Goal: Task Accomplishment & Management: Use online tool/utility

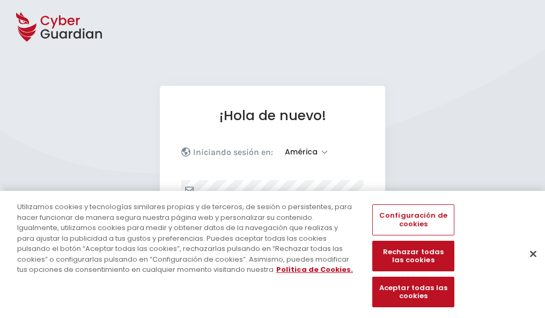
select select "América"
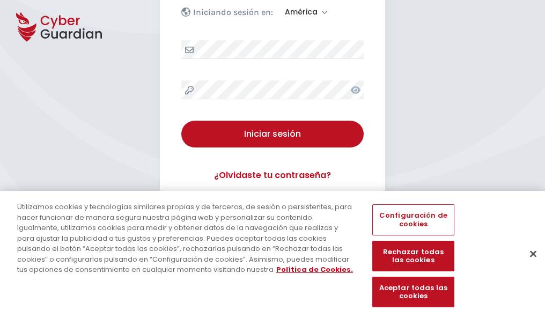
click at [528, 265] on button "Cerrar" at bounding box center [533, 254] width 24 height 24
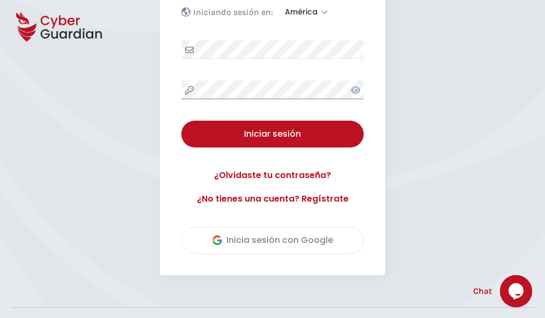
scroll to position [243, 0]
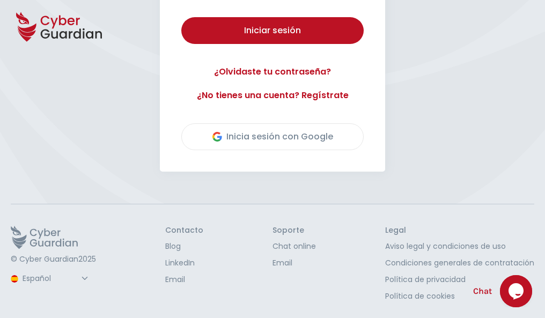
click at [181, 17] on button "Iniciar sesión" at bounding box center [272, 30] width 182 height 27
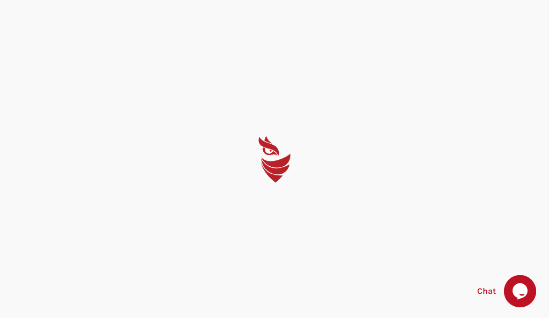
select select "English"
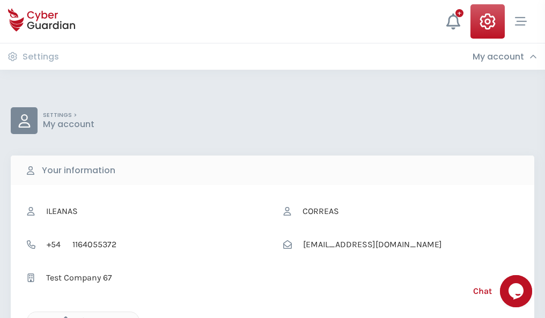
click at [63, 317] on icon "button" at bounding box center [62, 320] width 9 height 9
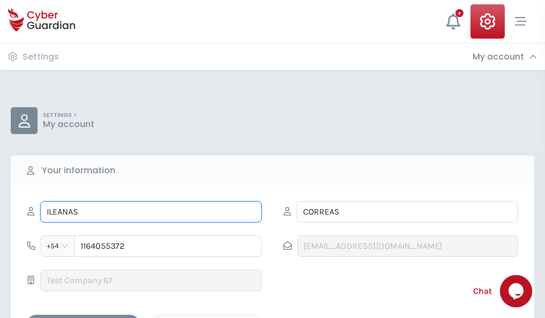
click at [151, 212] on input "ILEANAS" at bounding box center [150, 211] width 221 height 21
type input "I"
type input "Paulina"
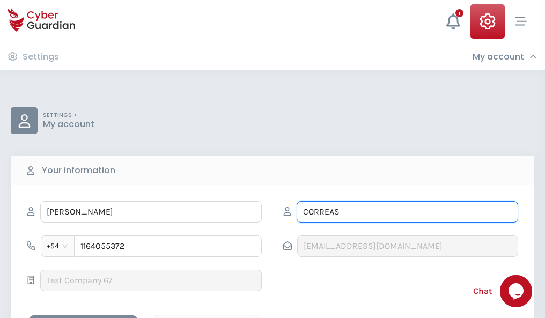
click at [407, 212] on input "CORREAS" at bounding box center [406, 211] width 221 height 21
type input "C"
type input "Mas"
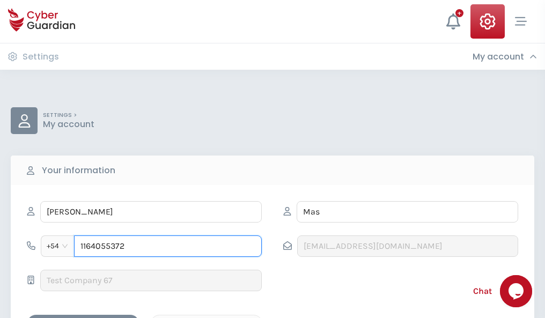
click at [168, 246] on input "1164055372" at bounding box center [168, 245] width 188 height 21
type input "1"
type input "4825725025"
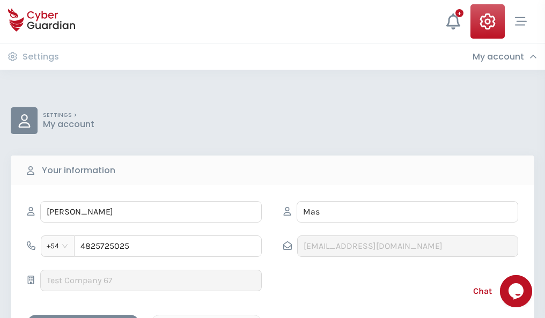
click at [206, 317] on div "Cancel" at bounding box center [206, 323] width 95 height 13
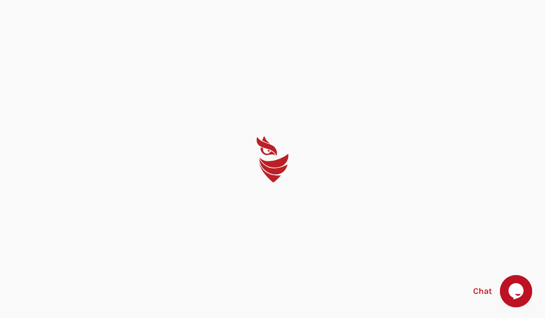
select select "English"
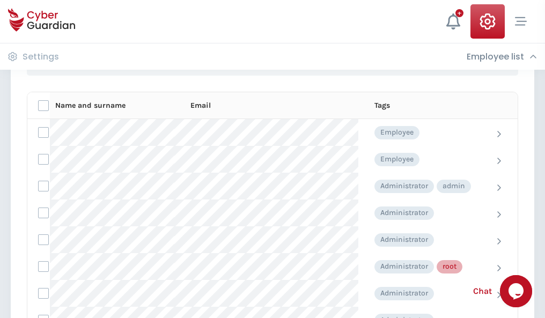
scroll to position [539, 0]
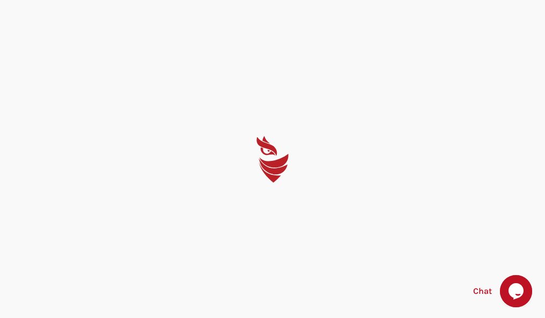
select select "English"
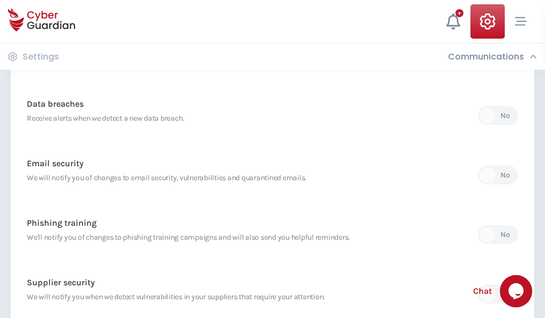
scroll to position [565, 0]
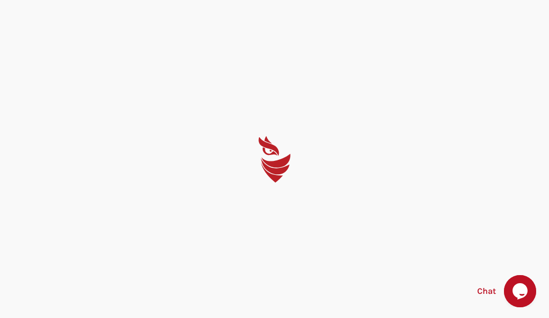
select select "English"
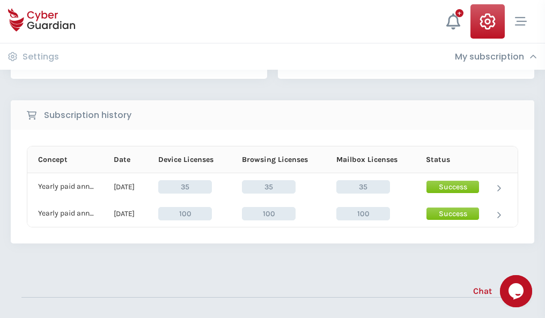
scroll to position [299, 0]
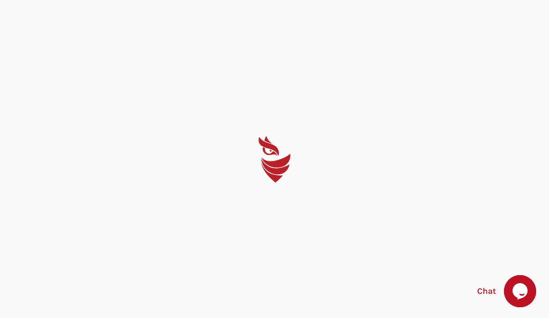
select select "English"
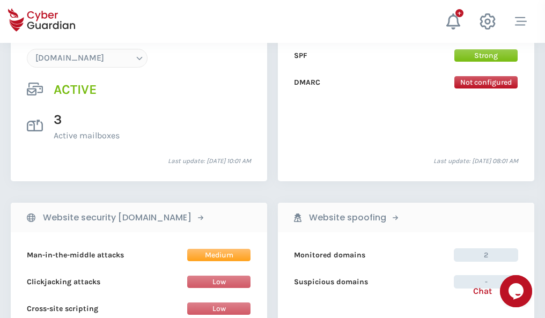
scroll to position [1142, 0]
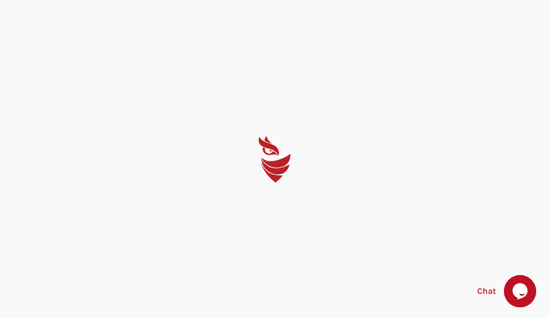
select select "English"
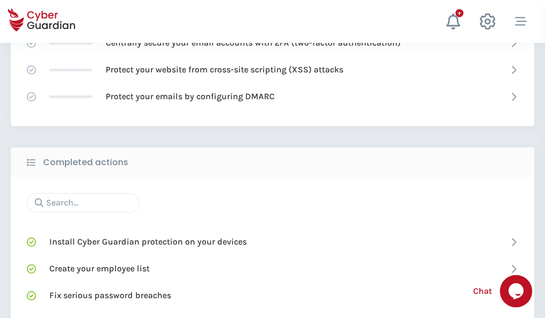
scroll to position [714, 0]
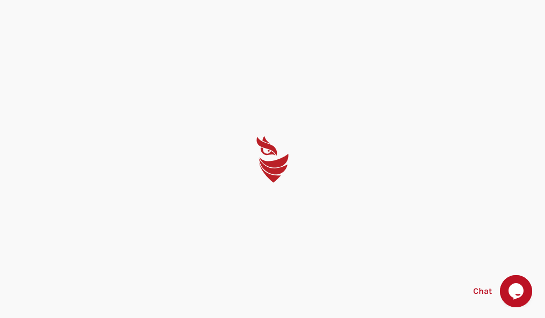
select select "English"
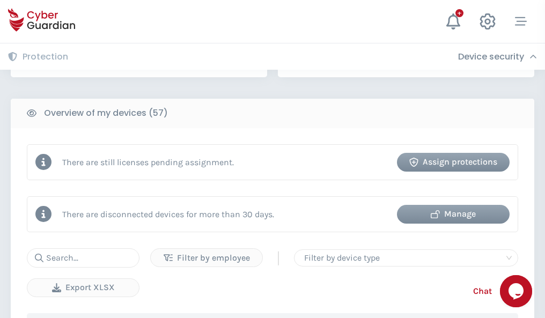
scroll to position [1039, 0]
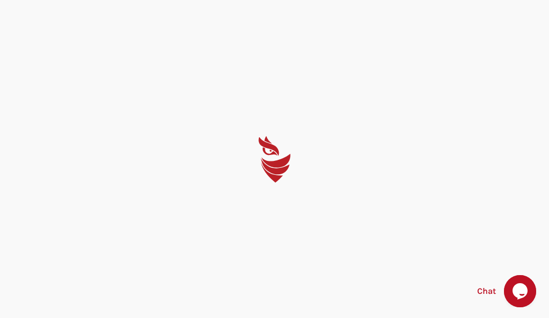
select select "English"
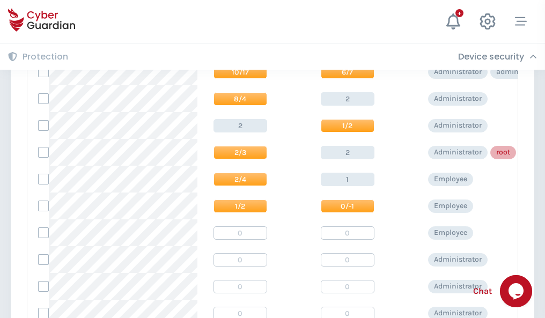
scroll to position [540, 0]
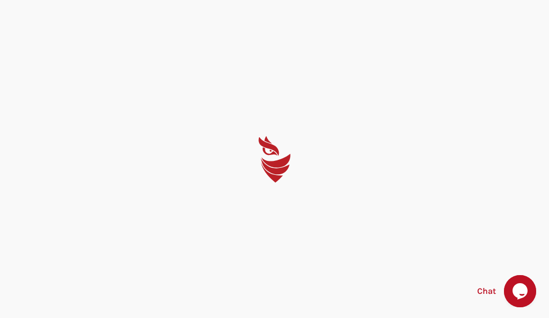
select select "English"
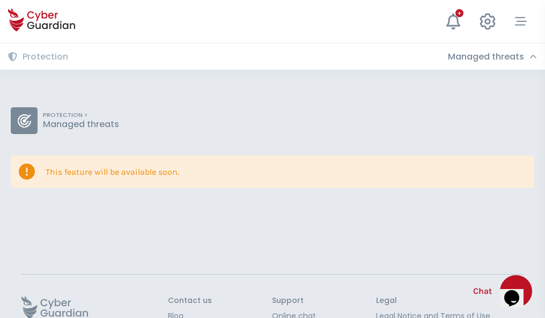
scroll to position [70, 0]
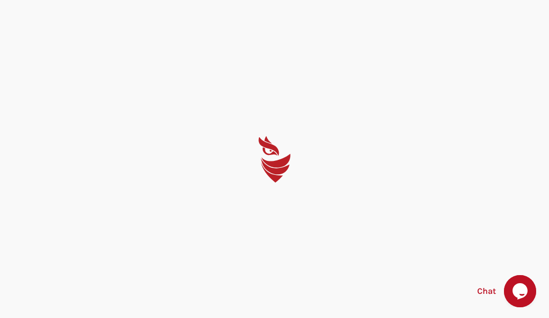
select select "English"
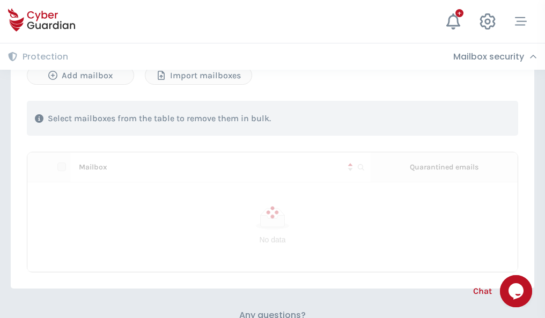
scroll to position [459, 0]
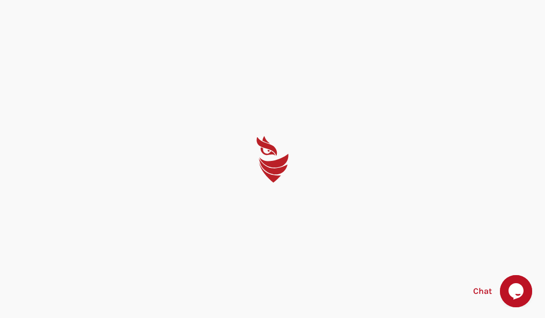
select select "English"
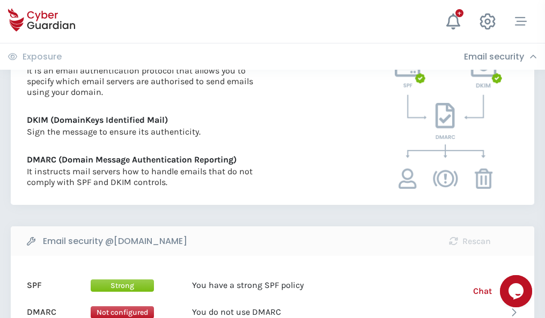
scroll to position [578, 0]
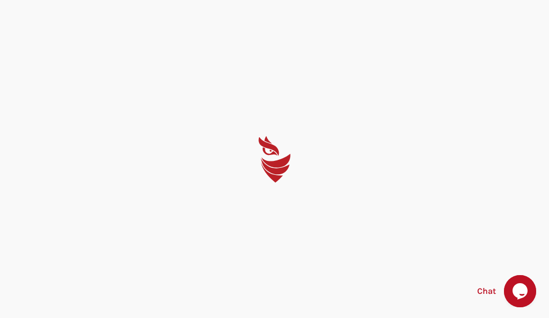
select select "English"
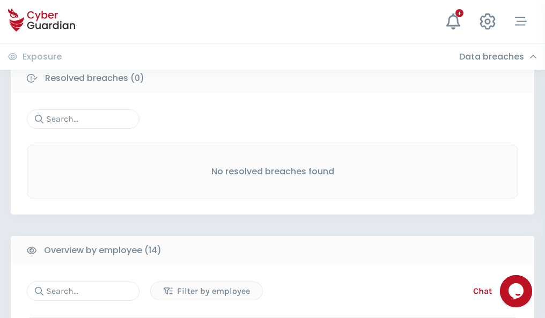
scroll to position [968, 0]
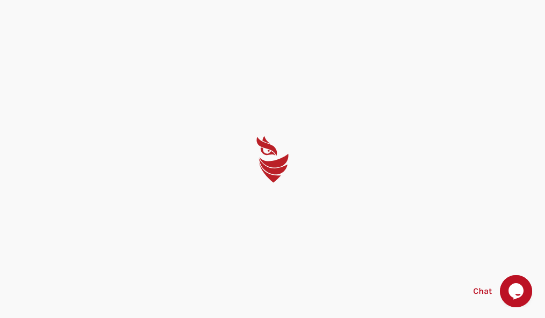
select select "English"
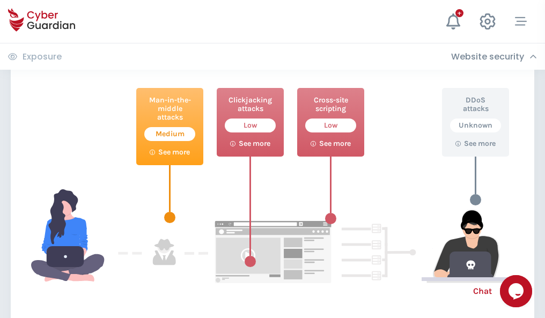
scroll to position [584, 0]
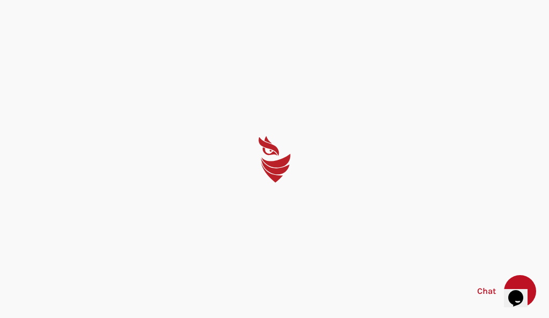
select select "English"
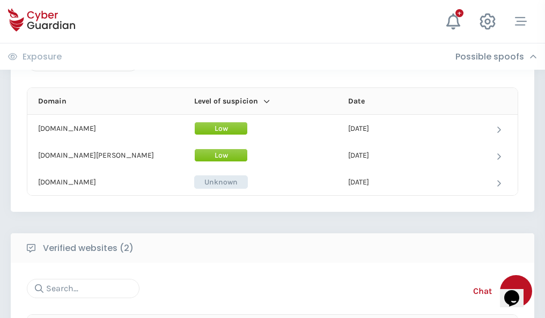
scroll to position [643, 0]
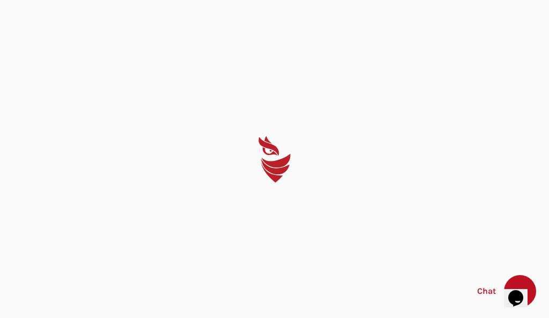
select select "English"
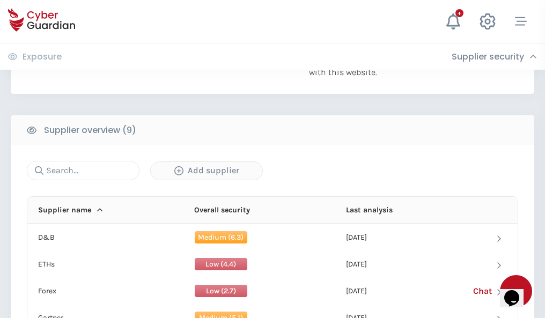
scroll to position [748, 0]
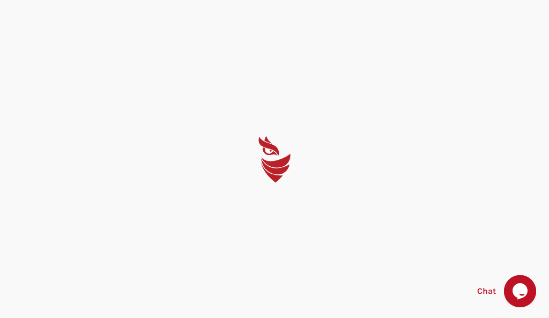
select select "English"
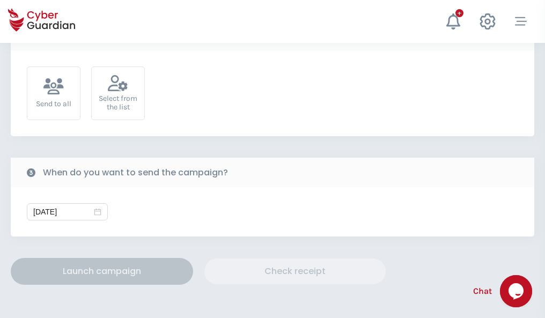
scroll to position [392, 0]
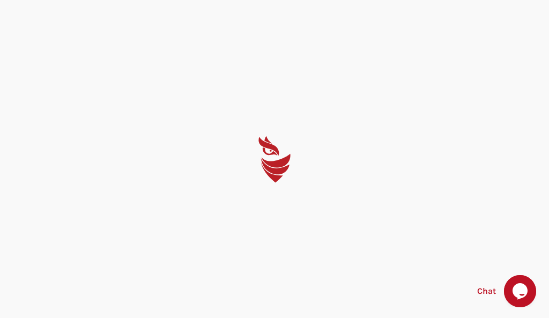
select select "English"
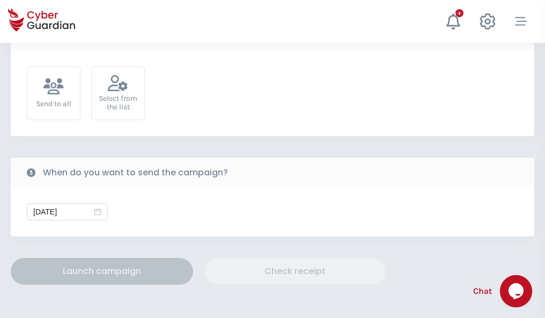
scroll to position [392, 0]
